Goal: Entertainment & Leisure: Consume media (video, audio)

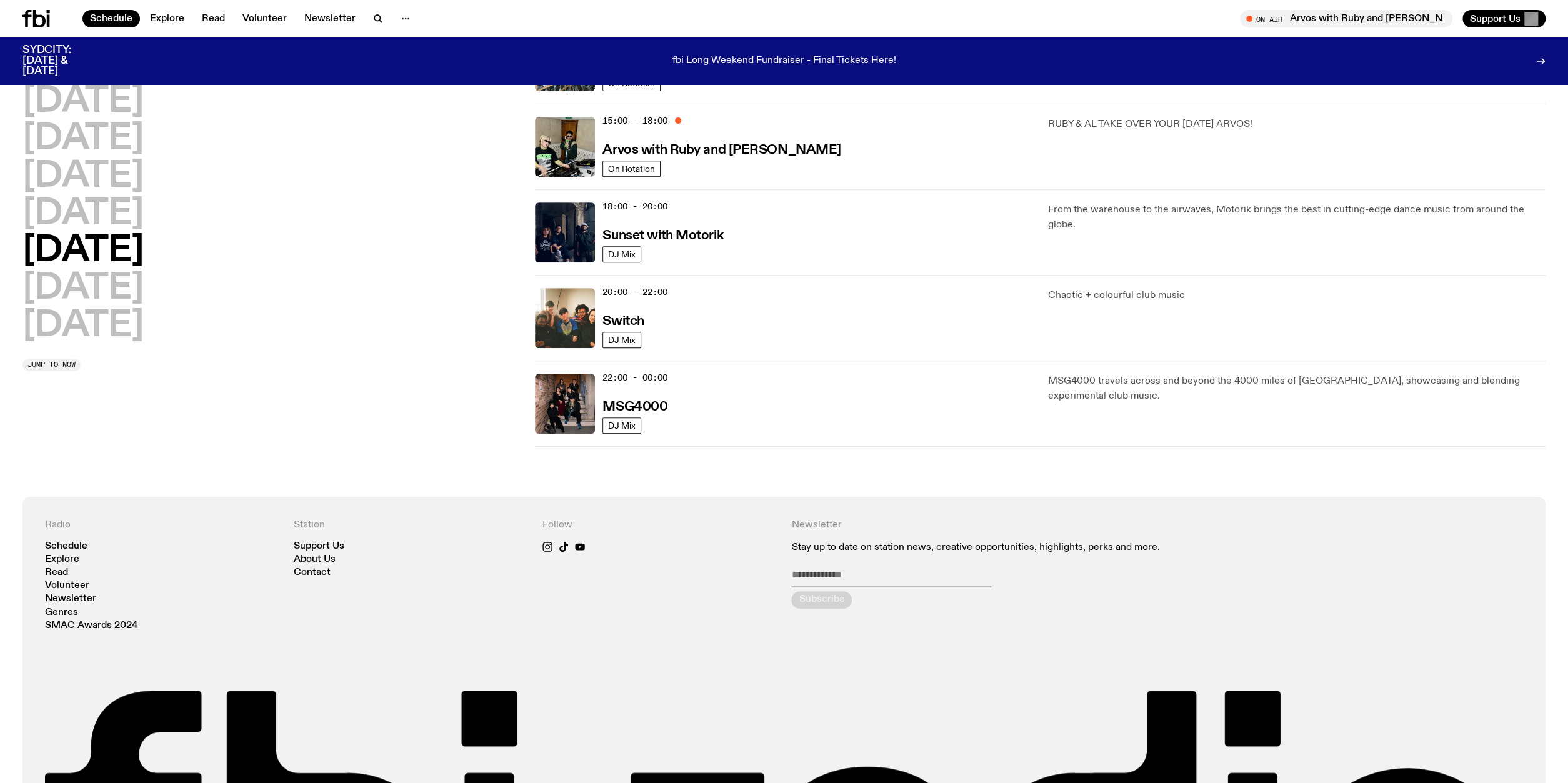
scroll to position [446, 0]
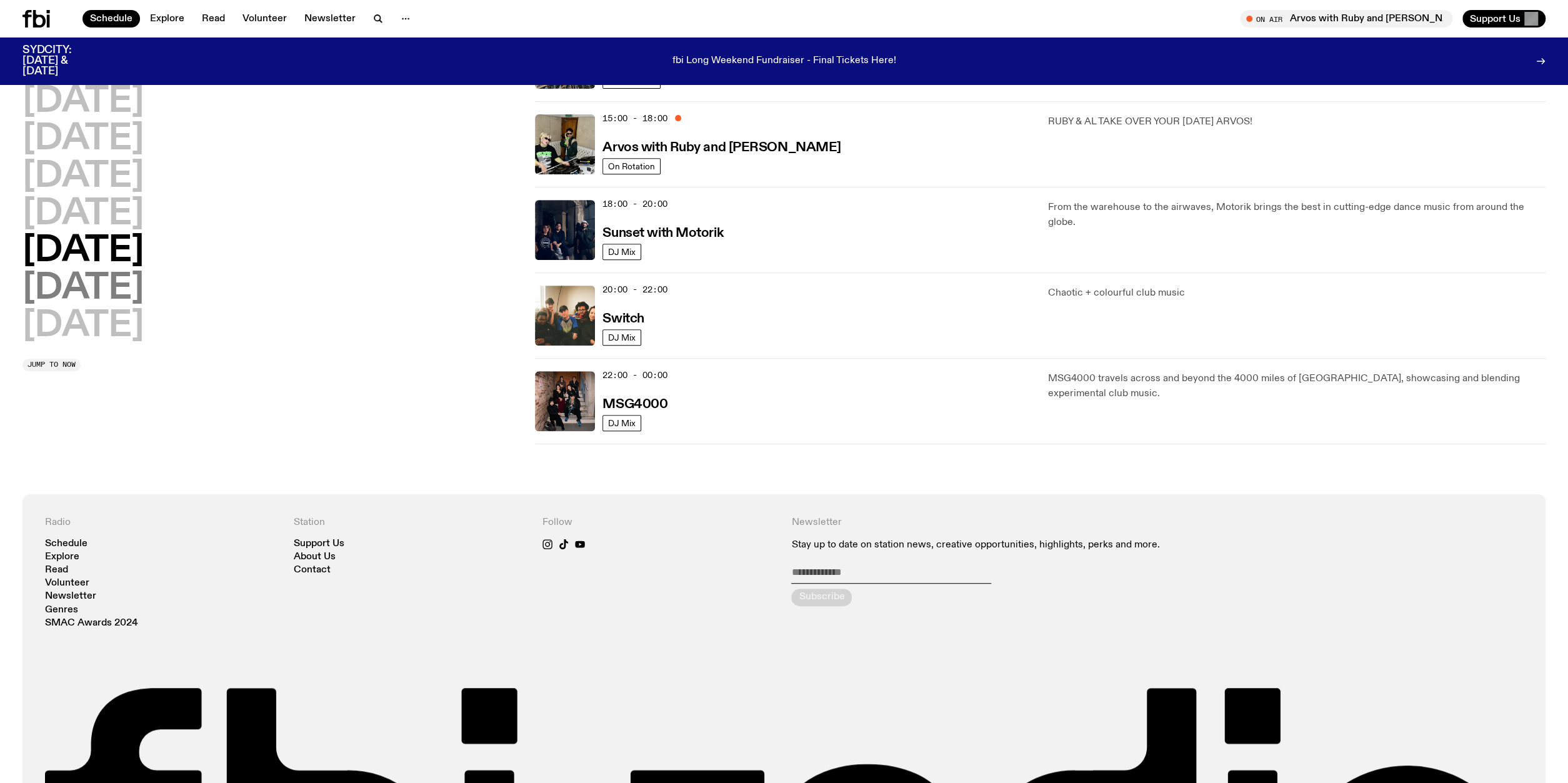
click at [98, 285] on h2 "[DATE]" at bounding box center [82, 288] width 121 height 35
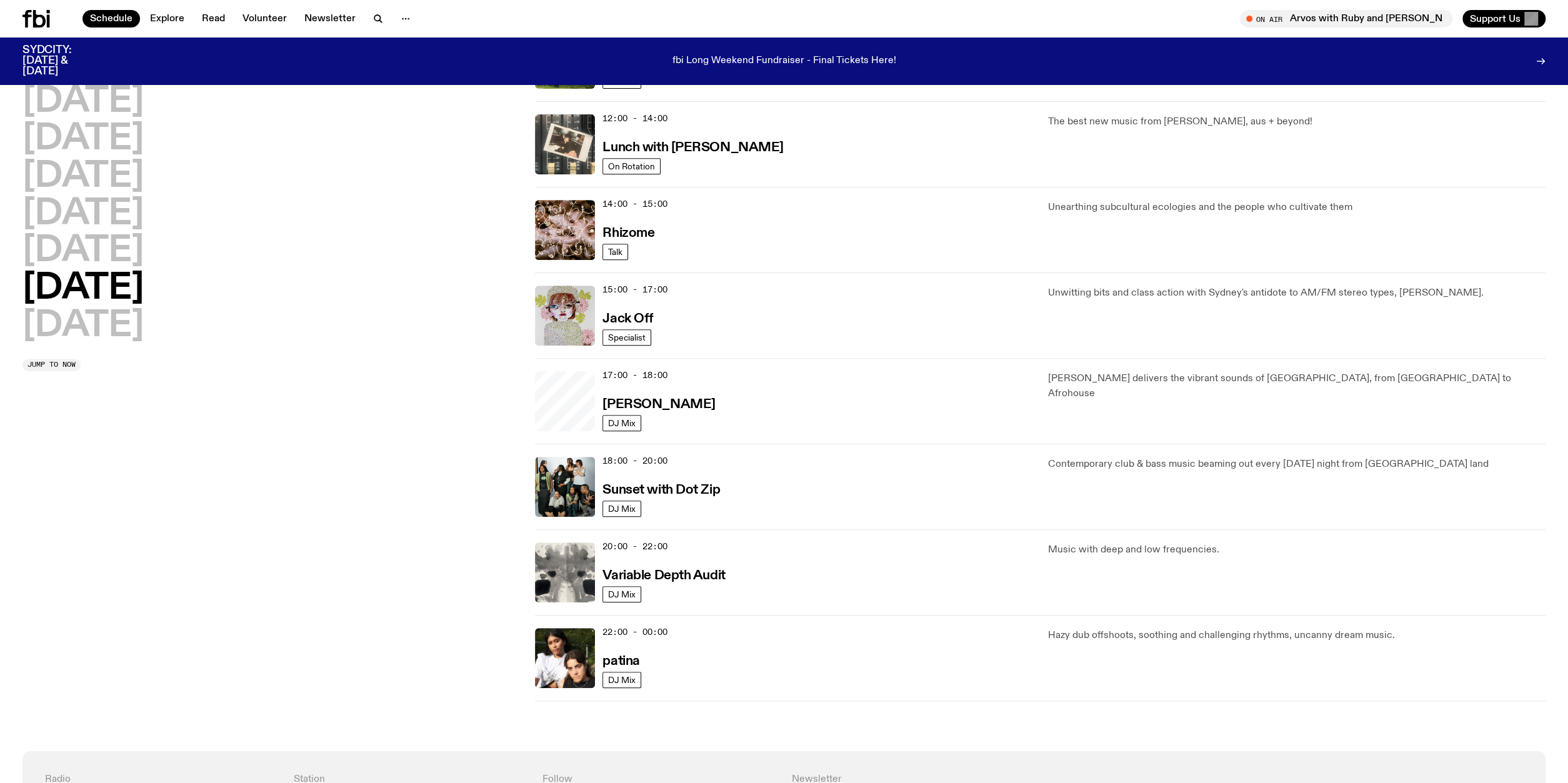
scroll to position [248, 0]
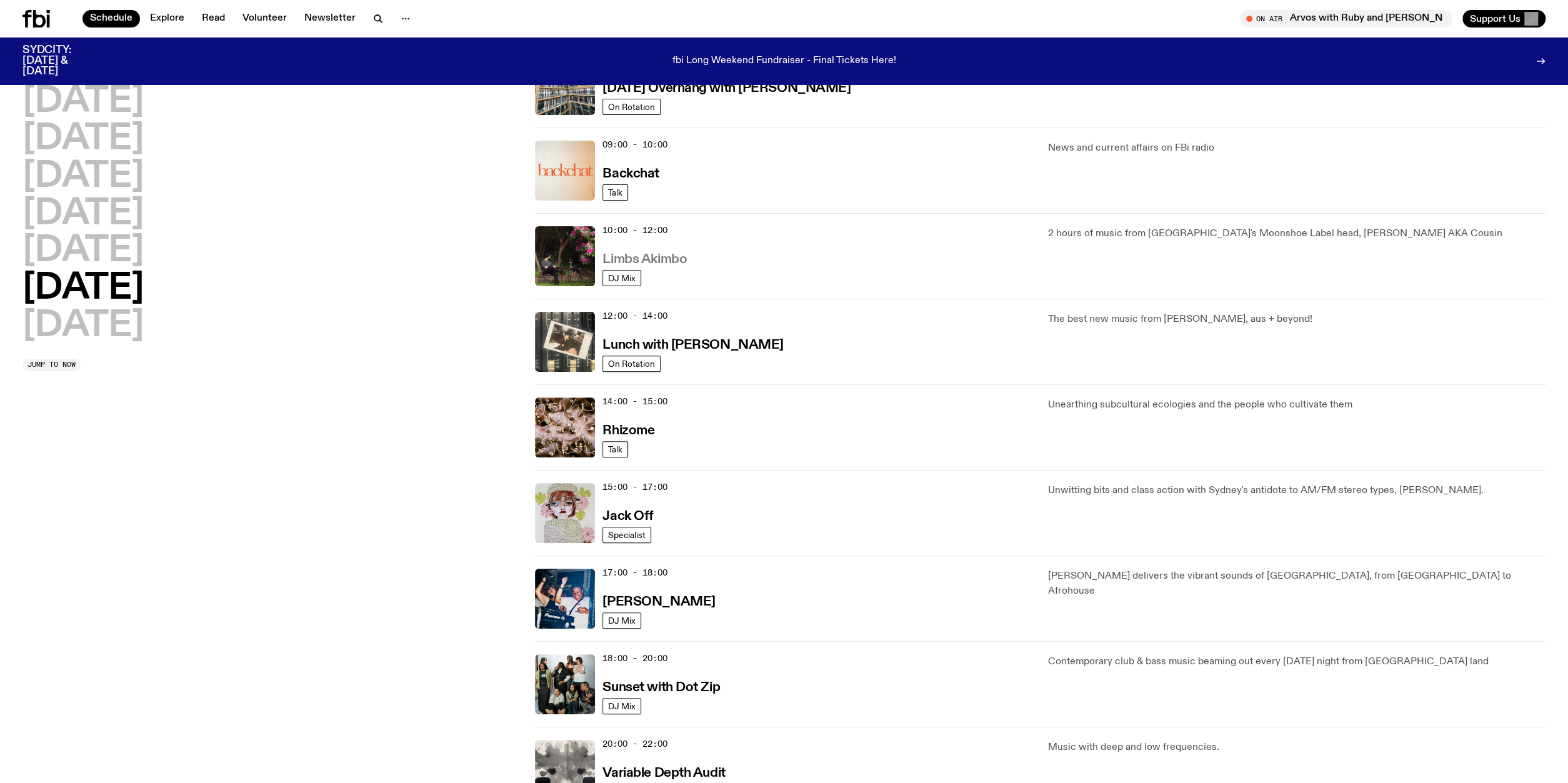
click at [657, 260] on h3 "Limbs Akimbo" at bounding box center [644, 260] width 84 height 13
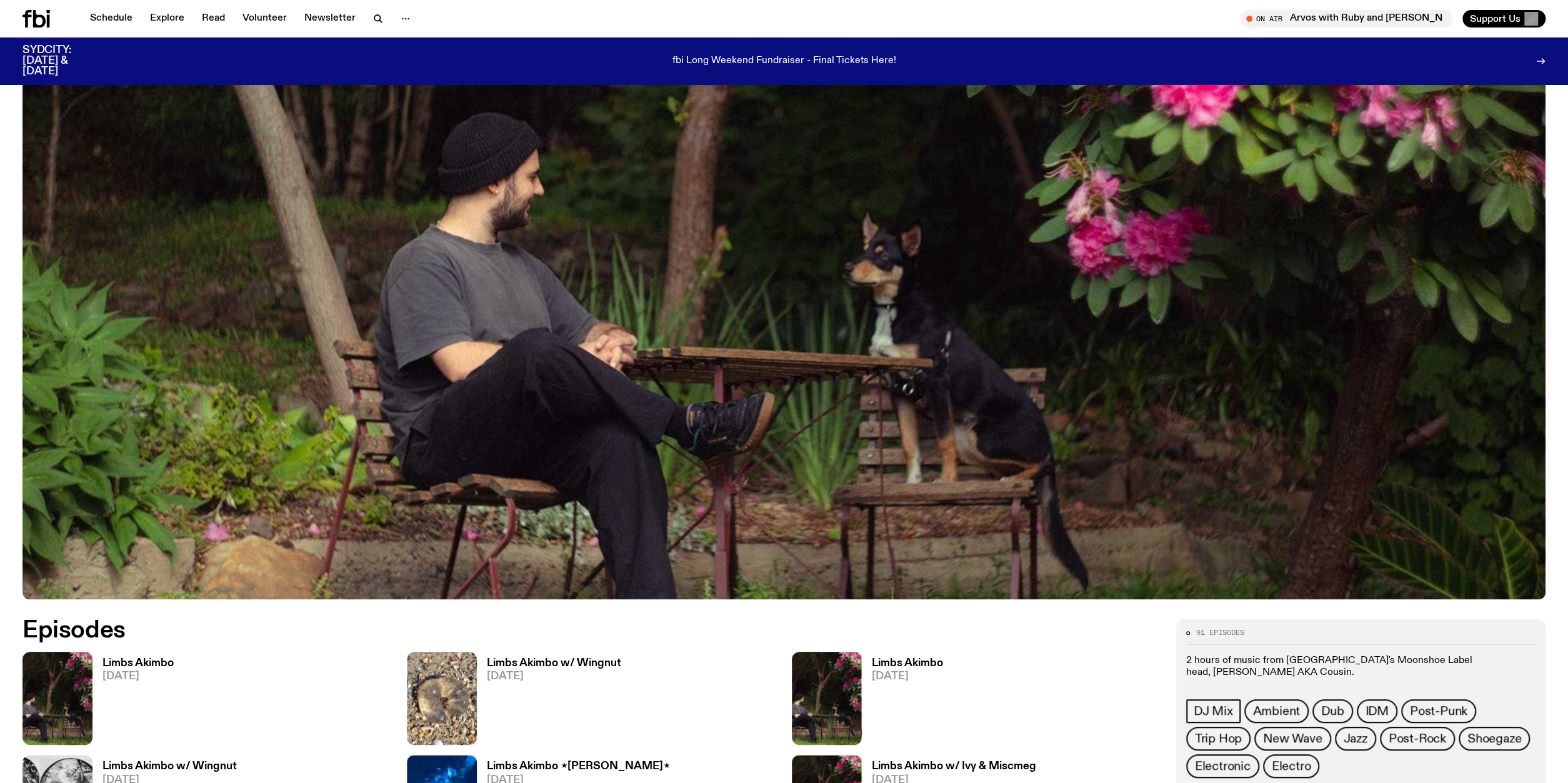
scroll to position [705, 0]
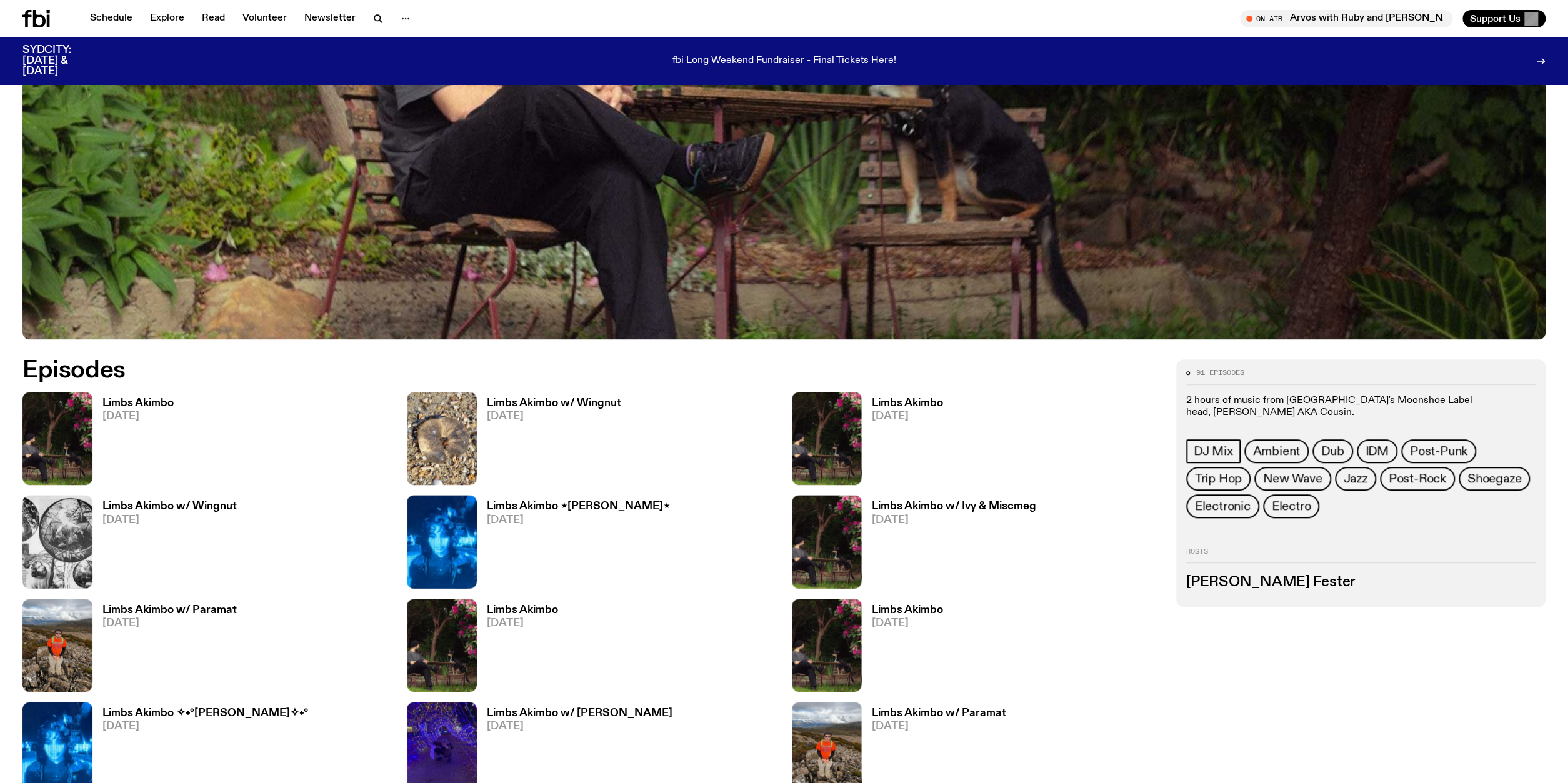
click at [133, 404] on h3 "Limbs Akimbo" at bounding box center [138, 403] width 71 height 11
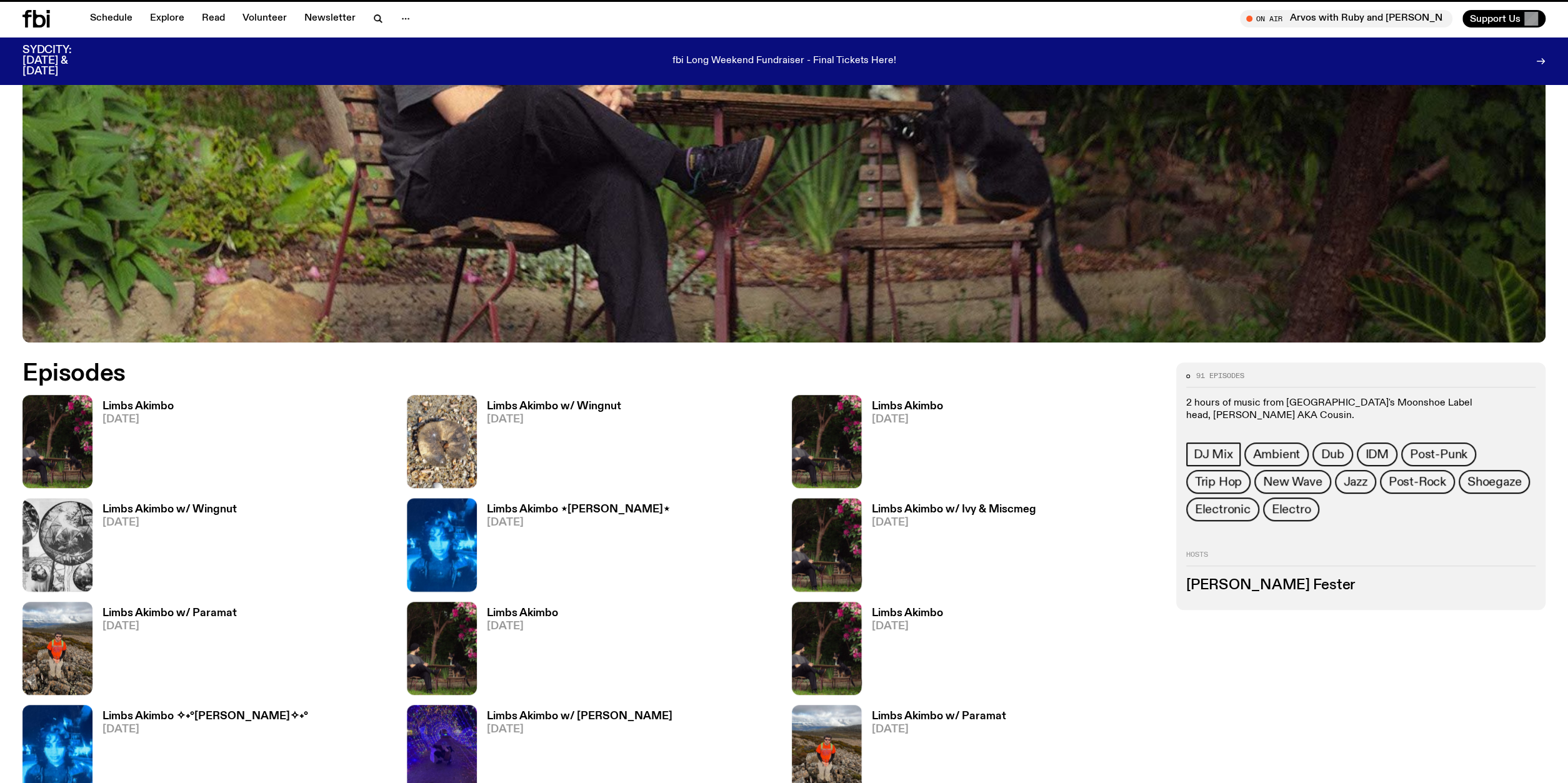
scroll to position [696, 0]
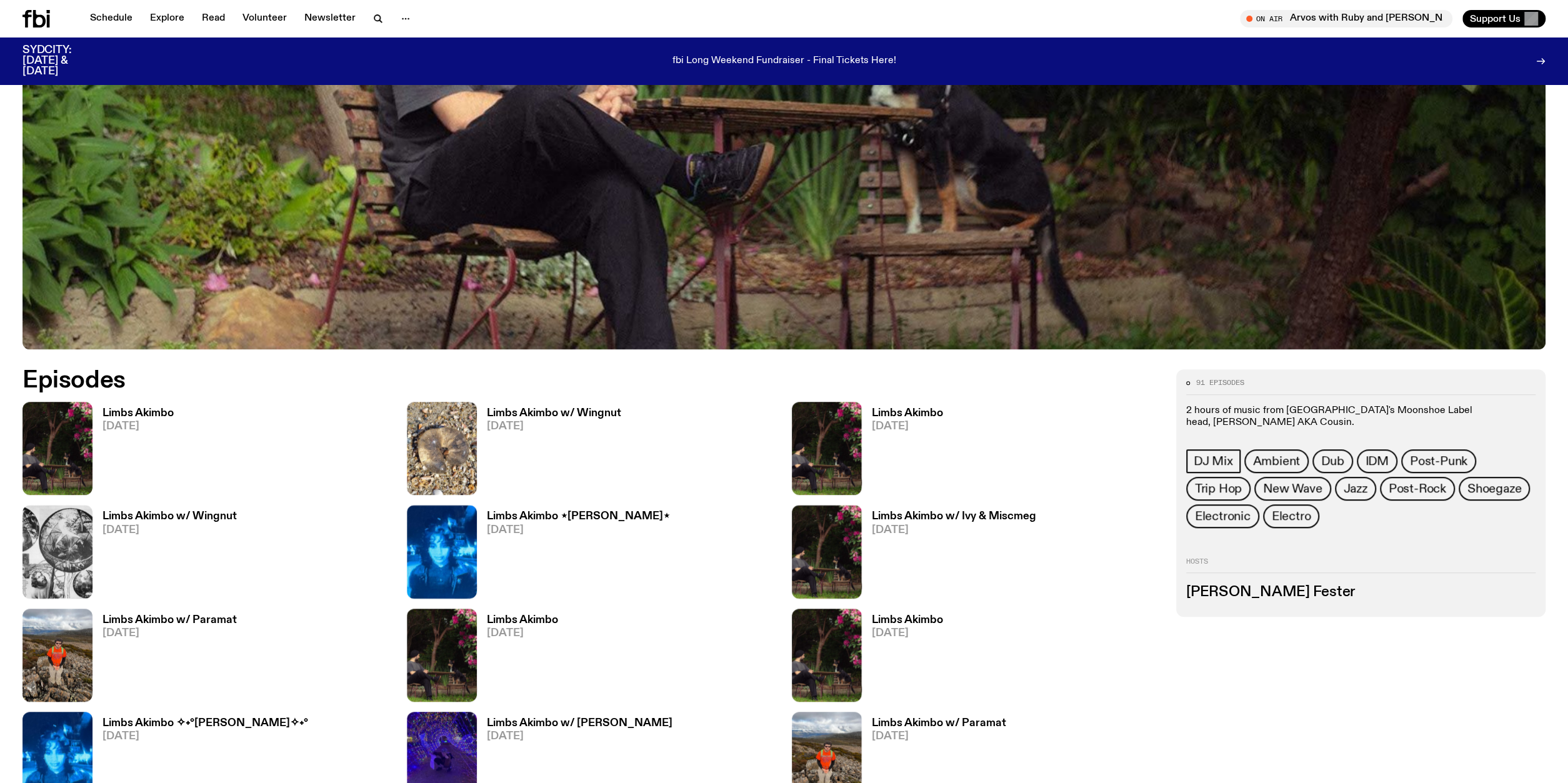
click at [559, 410] on h3 "Limbs Akimbo w/ Wingnut" at bounding box center [554, 413] width 134 height 11
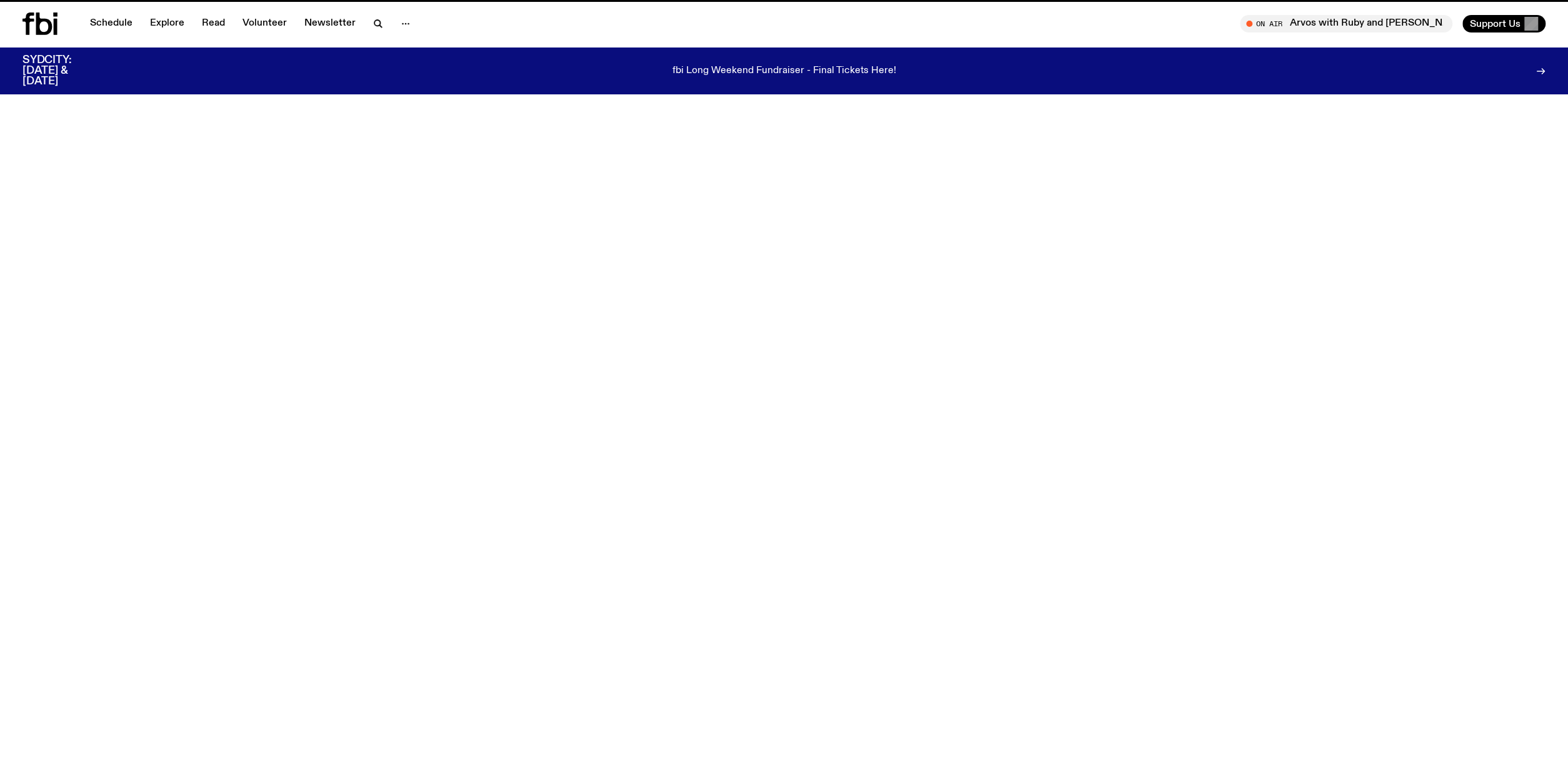
scroll to position [696, 0]
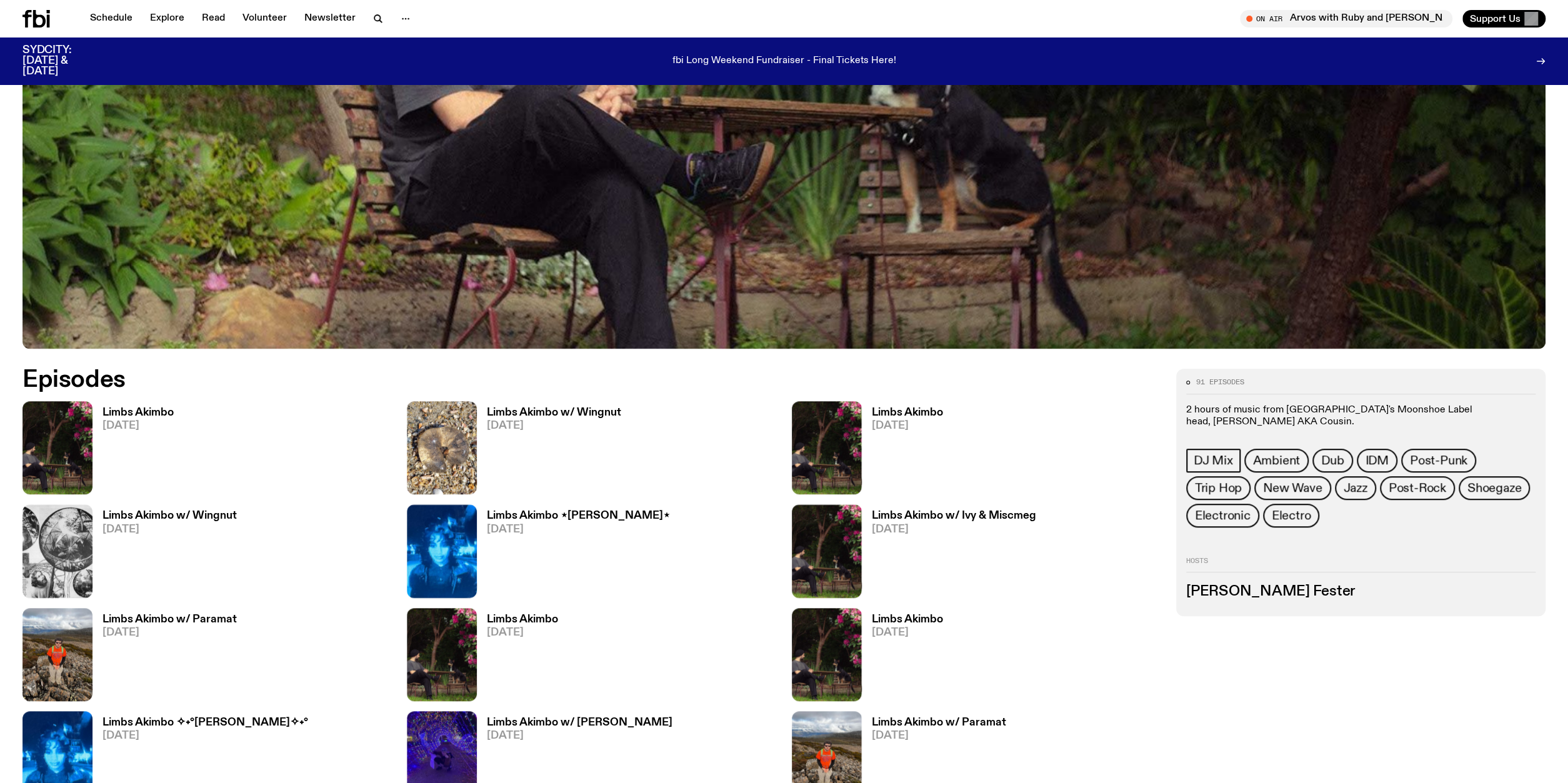
click at [144, 410] on h3 "Limbs Akimbo" at bounding box center [138, 412] width 71 height 11
